Goal: Information Seeking & Learning: Learn about a topic

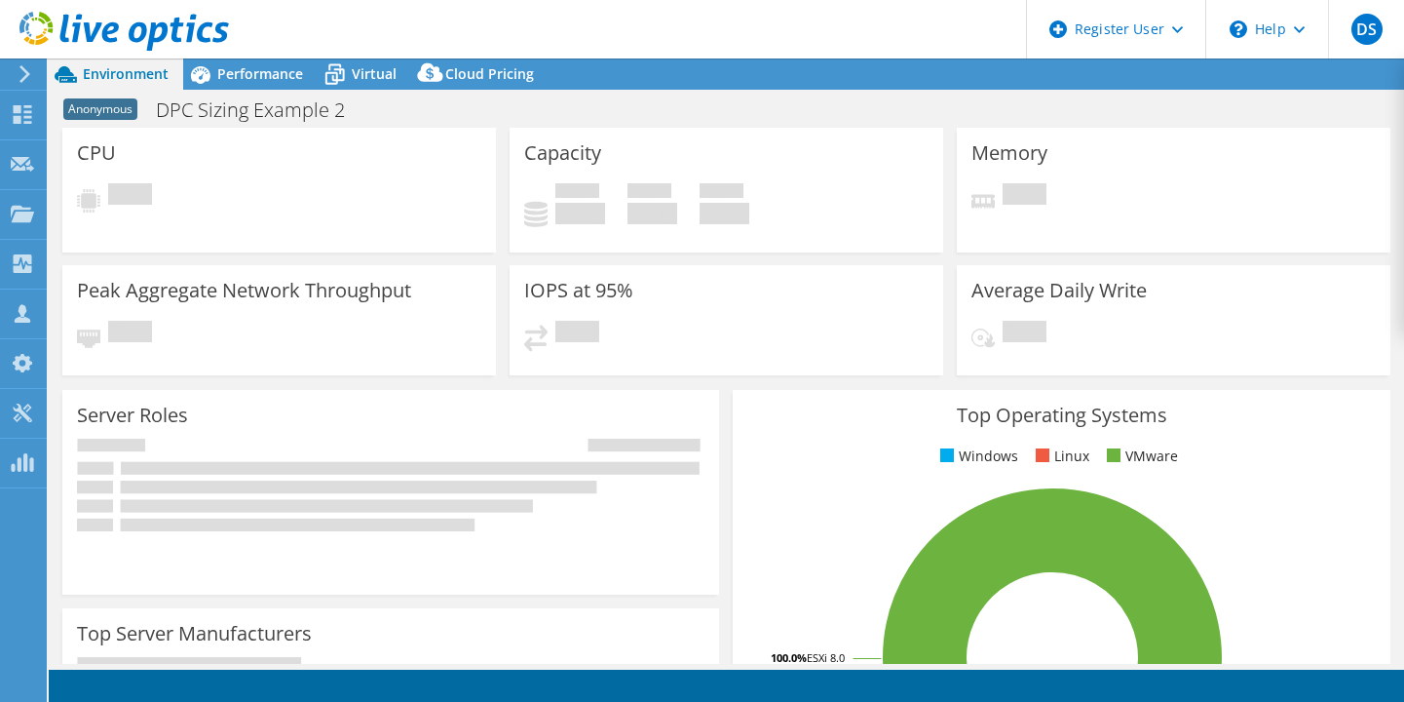
select select "USD"
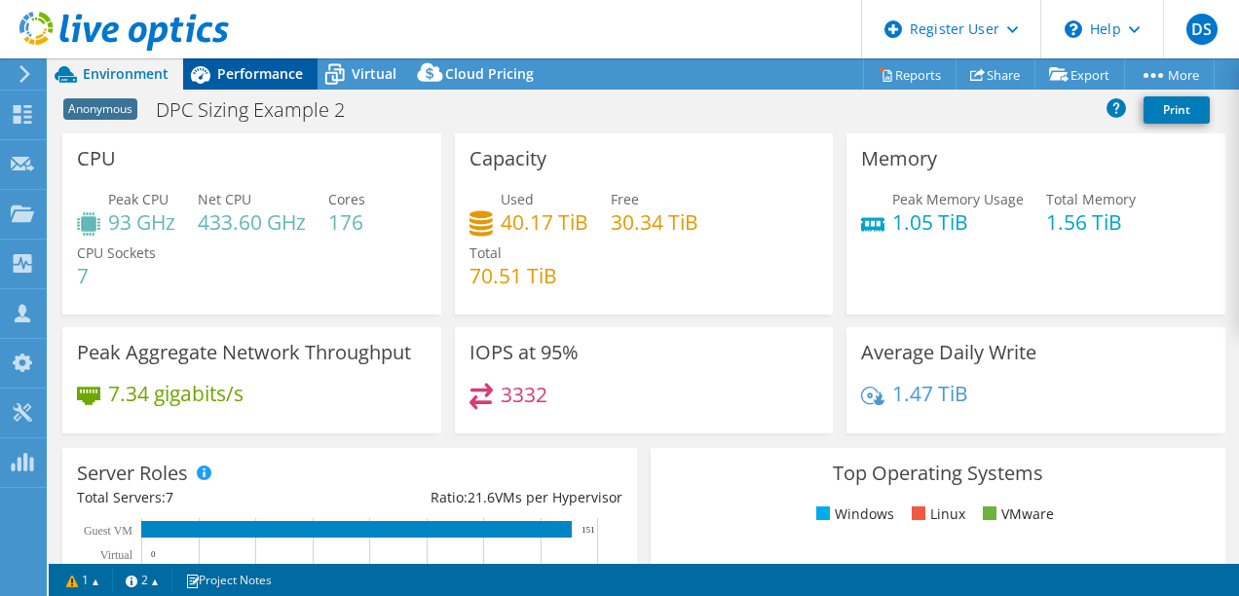
click at [268, 73] on span "Performance" at bounding box center [260, 73] width 86 height 19
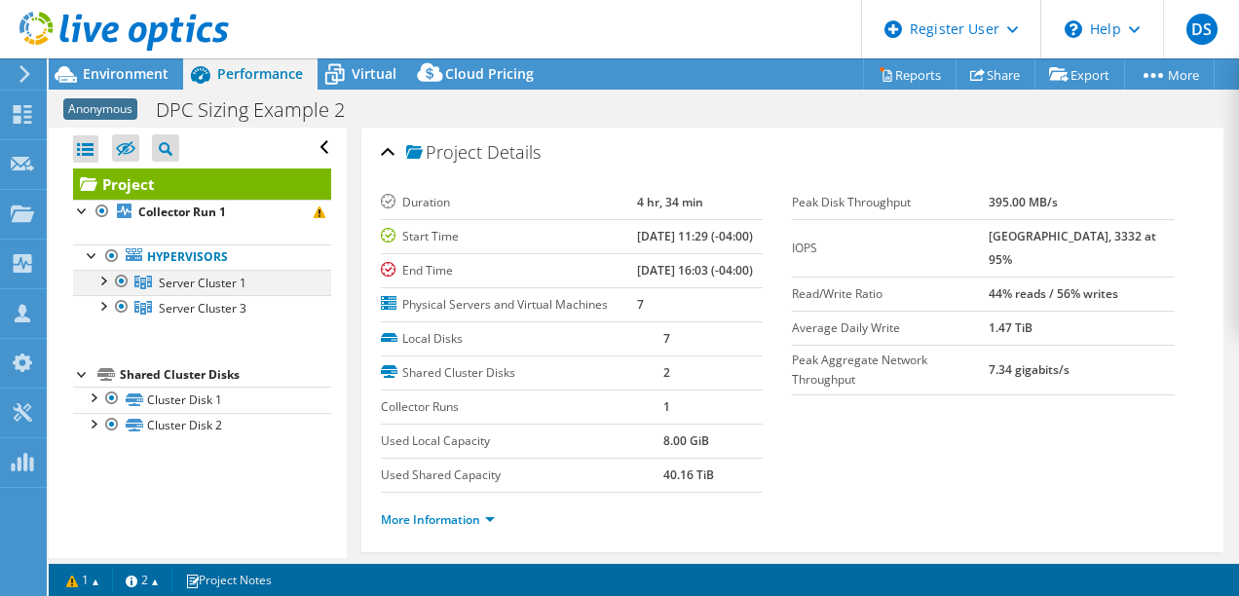
click at [111, 279] on div at bounding box center [102, 279] width 19 height 19
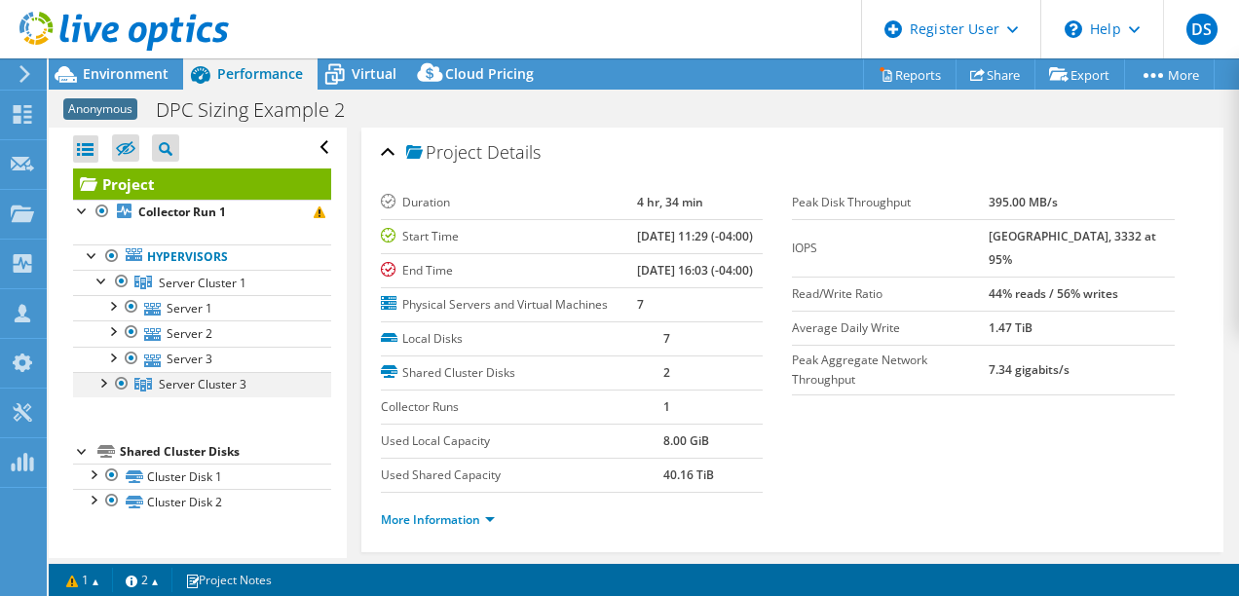
click at [101, 385] on div at bounding box center [102, 381] width 19 height 19
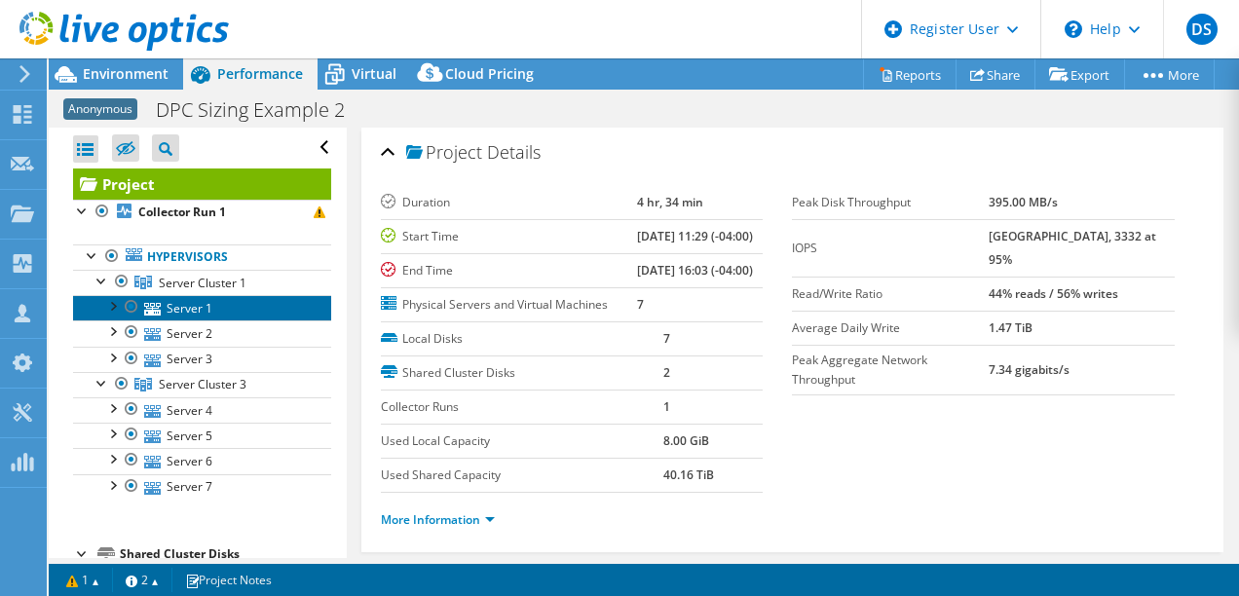
click at [187, 307] on link "Server 1" at bounding box center [202, 307] width 258 height 25
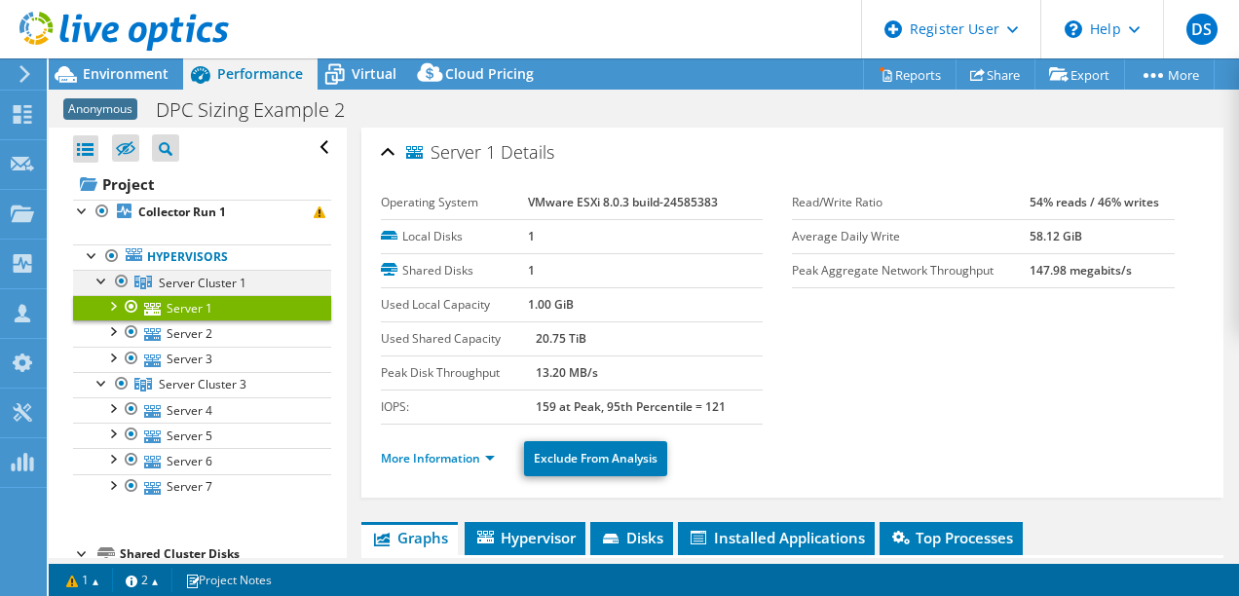
click at [95, 284] on div at bounding box center [102, 279] width 19 height 19
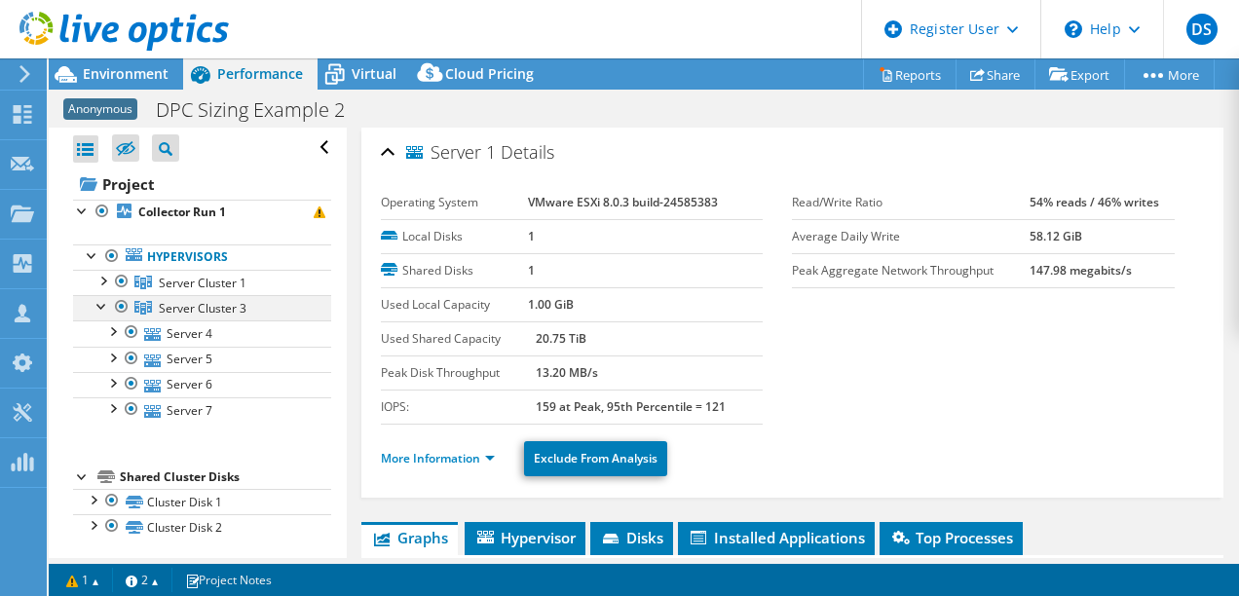
click at [98, 307] on div at bounding box center [102, 304] width 19 height 19
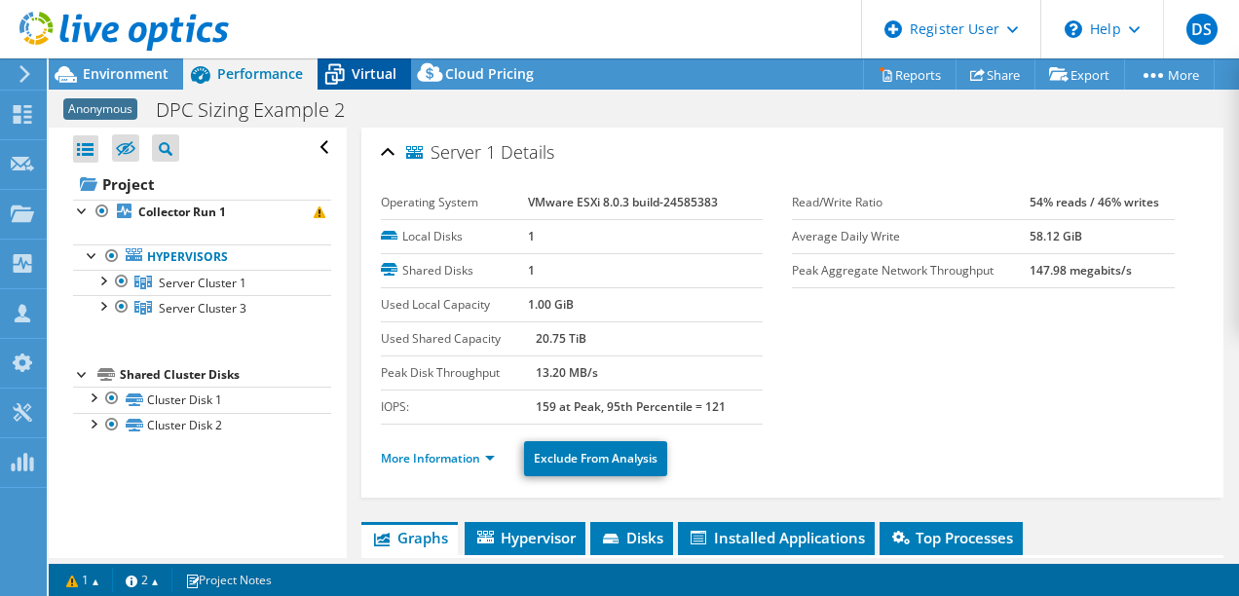
click at [347, 65] on icon at bounding box center [335, 74] width 34 height 34
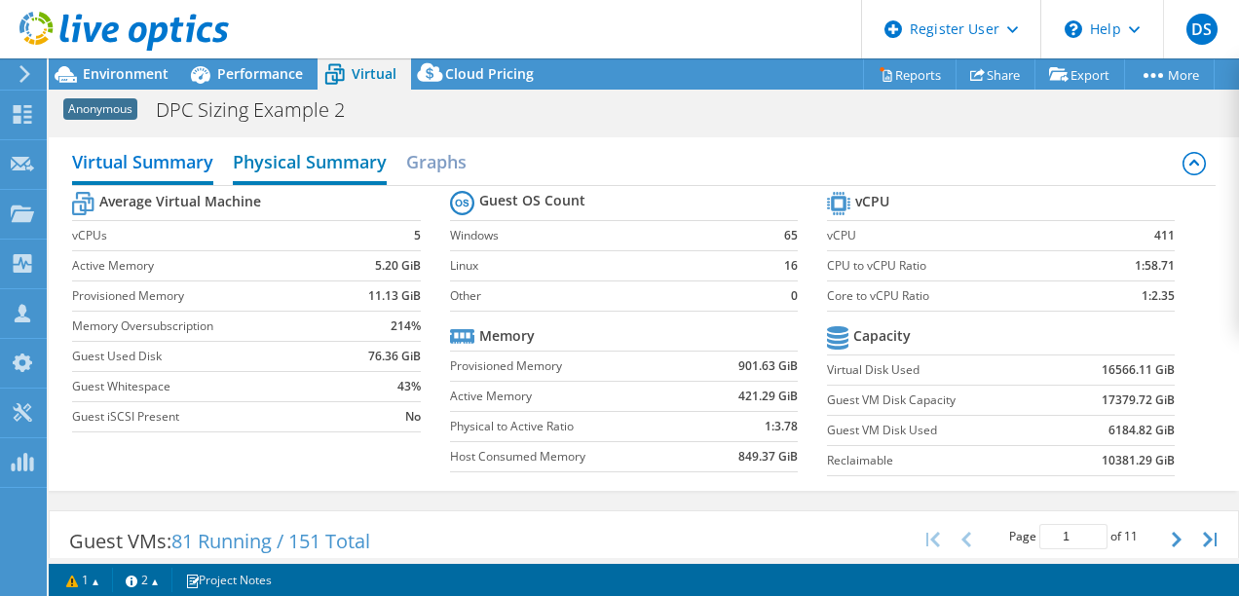
click at [327, 166] on h2 "Physical Summary" at bounding box center [310, 163] width 154 height 43
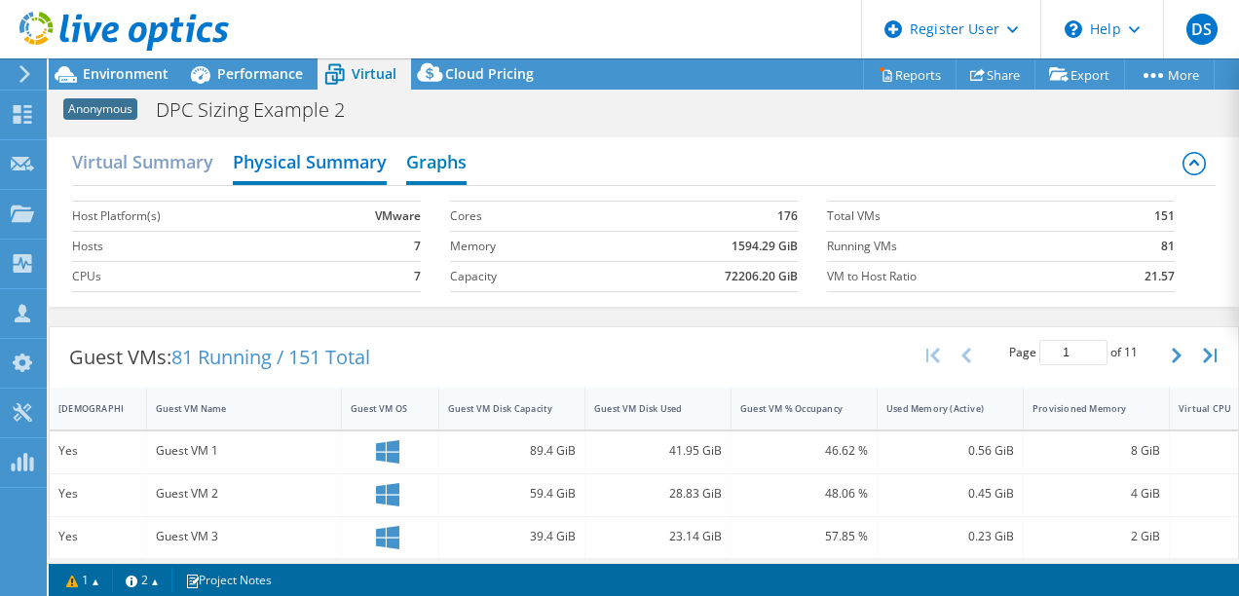
click at [434, 163] on h2 "Graphs" at bounding box center [436, 163] width 60 height 43
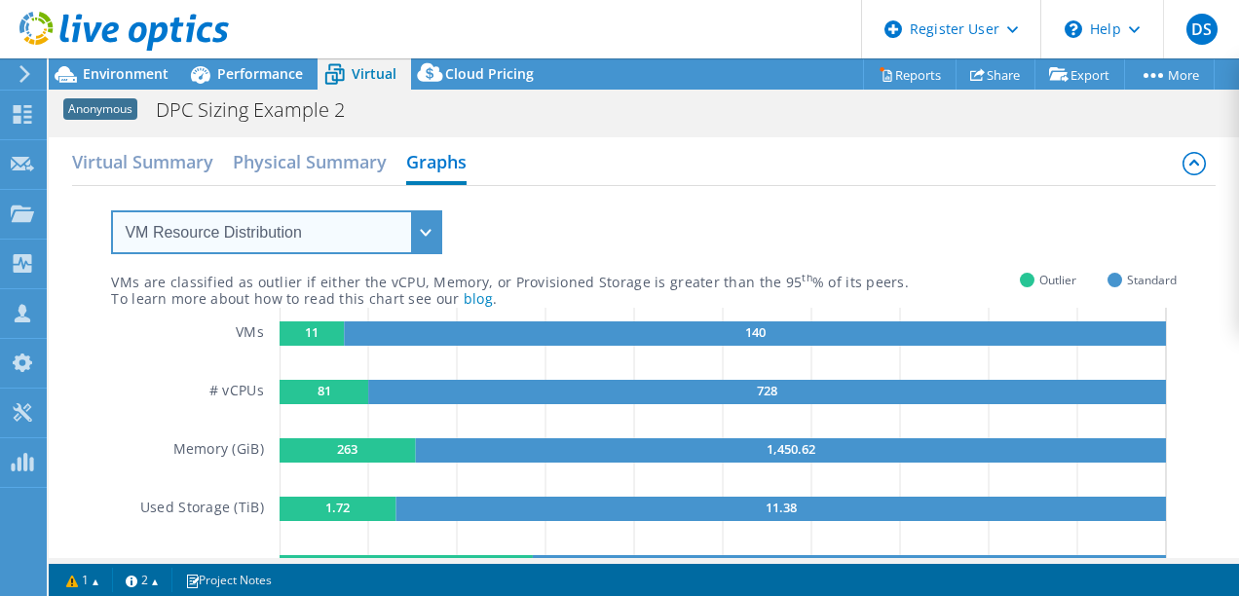
click at [425, 231] on select "VM Resource Distribution Provisioning Contrast Over Provisioning" at bounding box center [276, 232] width 331 height 44
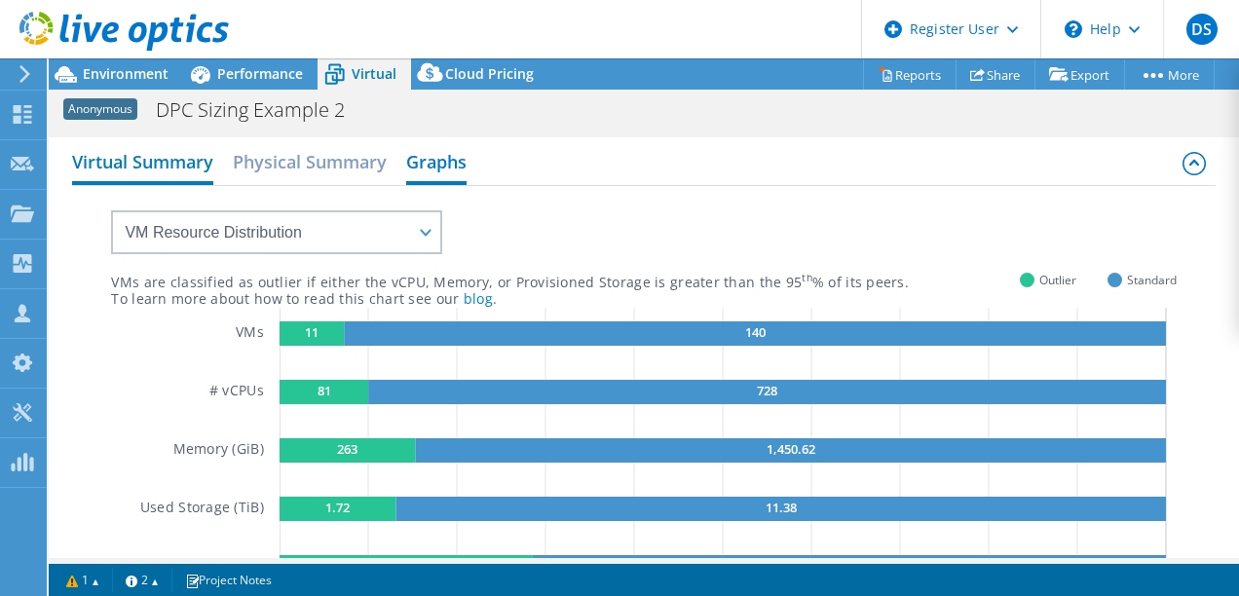
click at [117, 168] on h2 "Virtual Summary" at bounding box center [142, 163] width 141 height 43
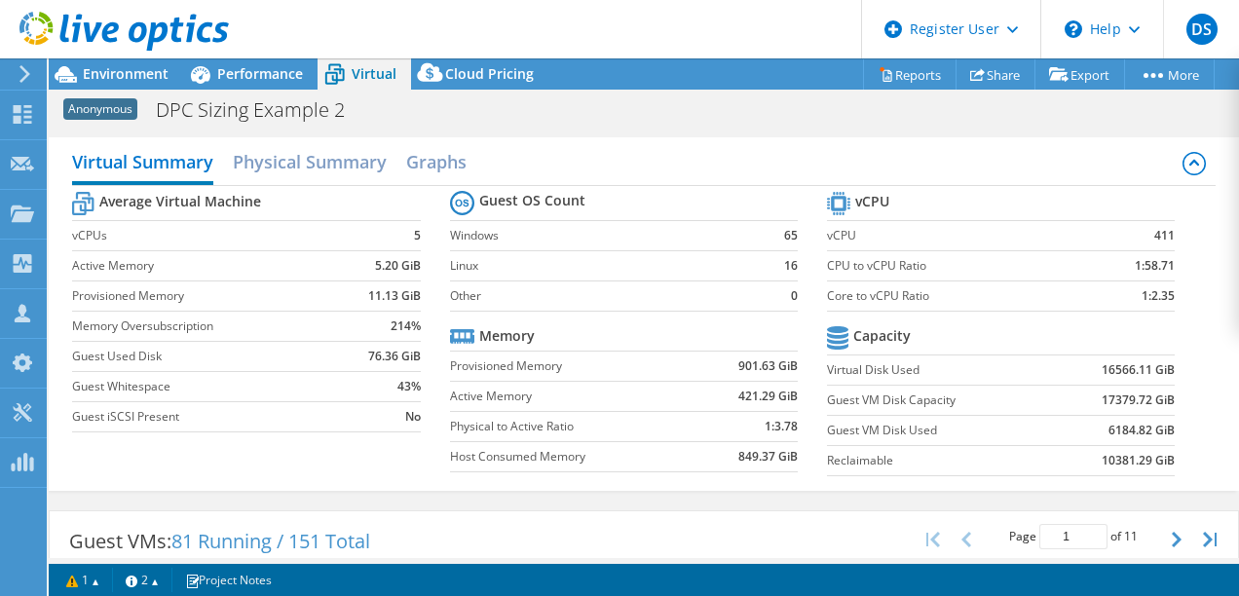
click at [344, 245] on label "vCPUs" at bounding box center [208, 235] width 272 height 19
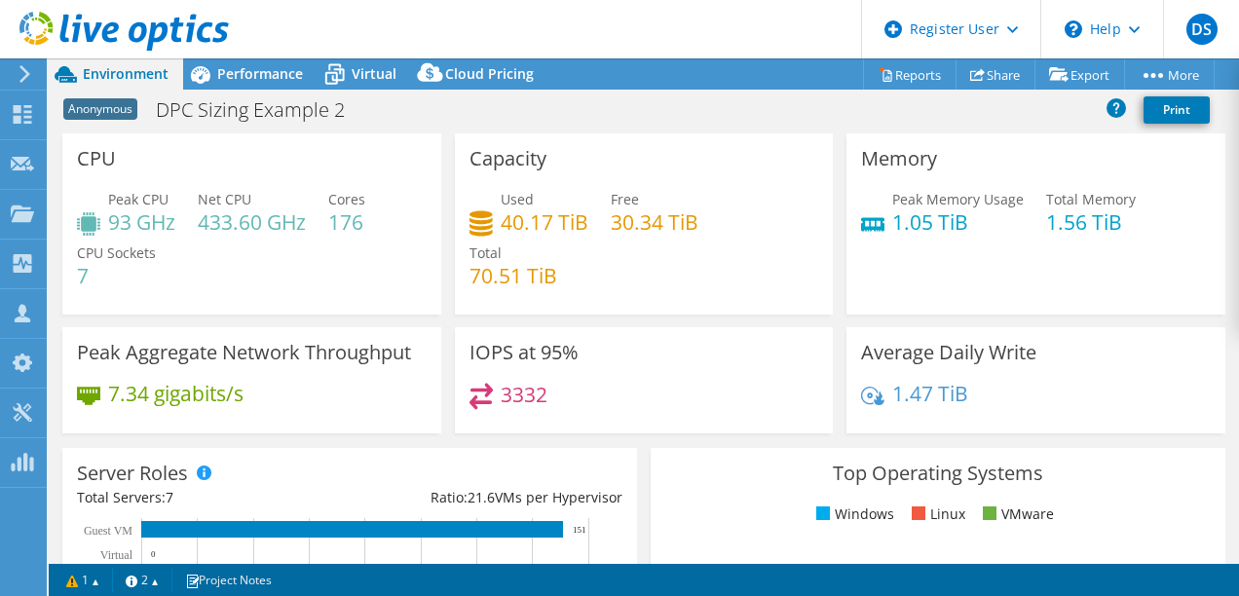
click at [684, 283] on div "Used 40.17 TiB Free 30.34 TiB Total 70.51 TiB" at bounding box center [645, 247] width 350 height 117
